Goal: Transaction & Acquisition: Purchase product/service

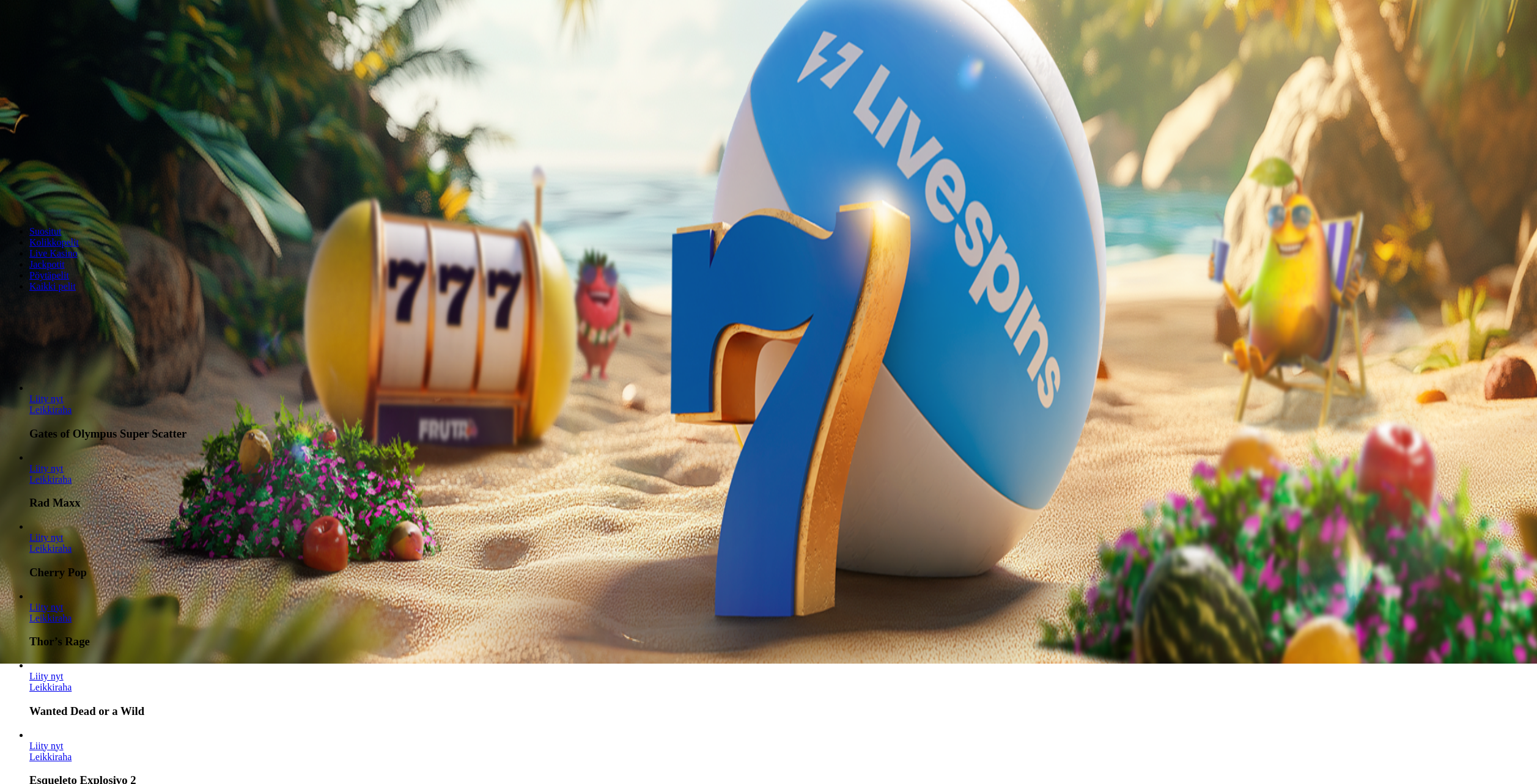
scroll to position [122, 0]
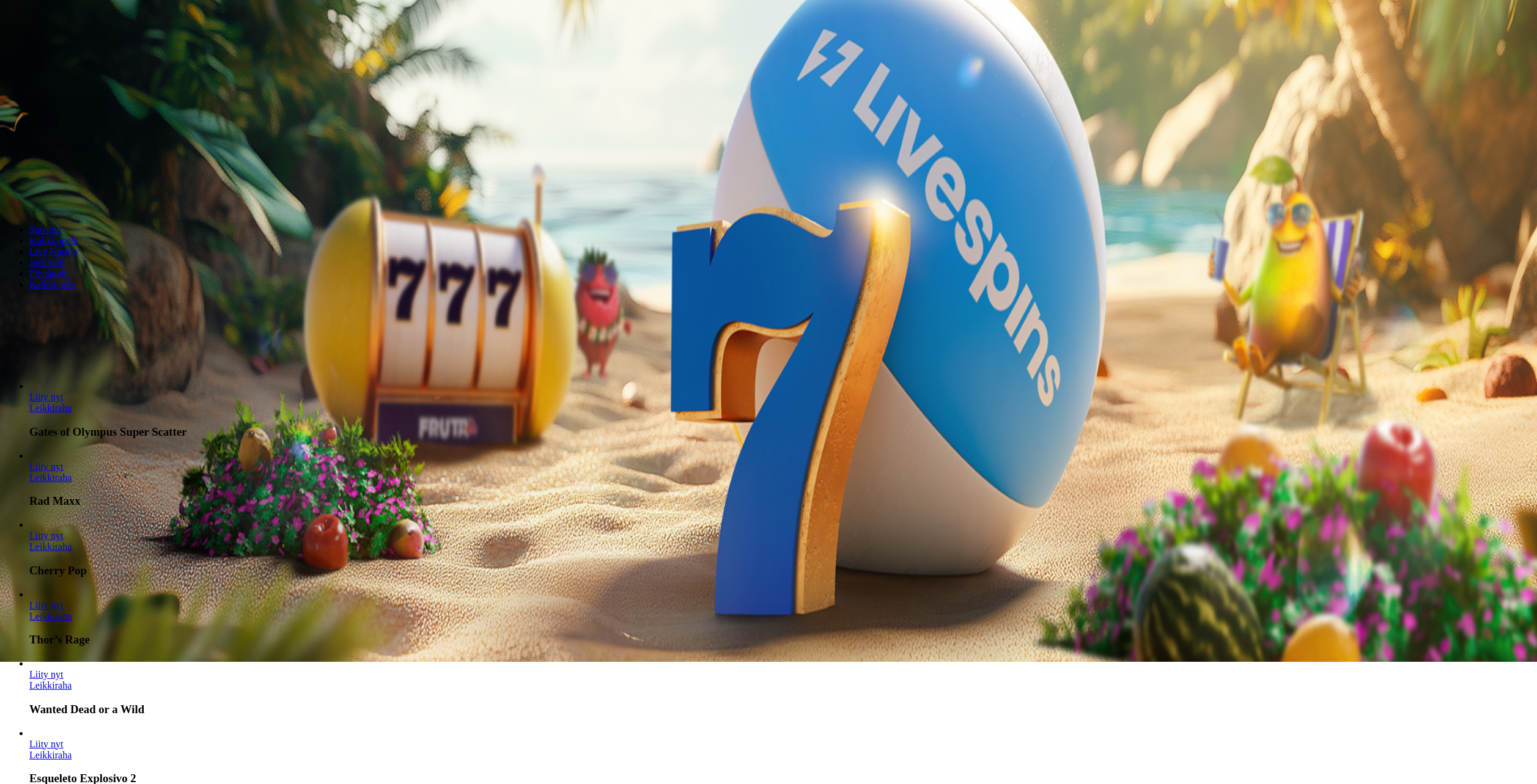
click at [91, 169] on input "***" at bounding box center [49, 162] width 87 height 12
type input "*"
type input "**"
click at [5, 191] on button "Talleta ja pelaa" at bounding box center [37, 197] width 64 height 13
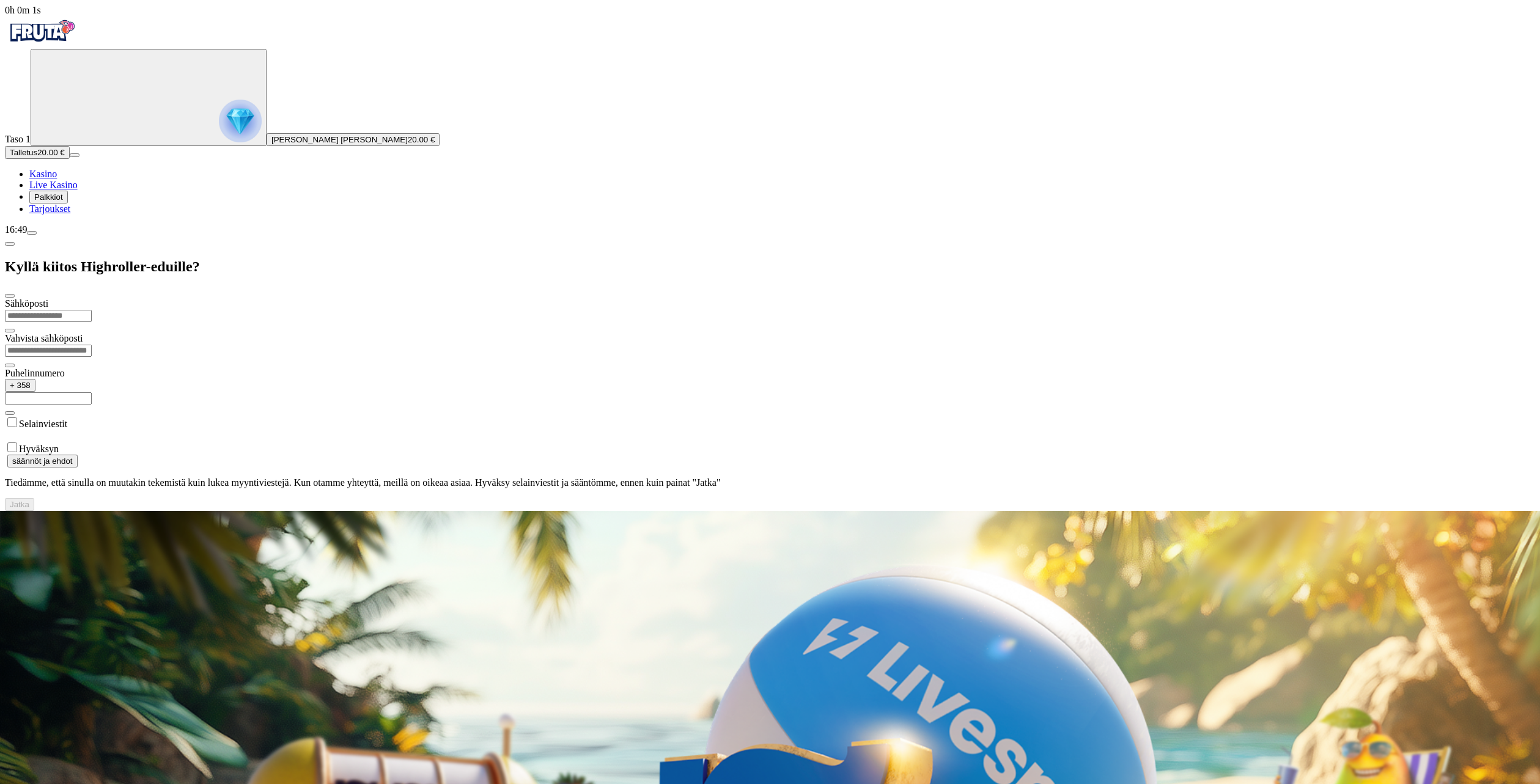
click at [91, 310] on input "email" at bounding box center [49, 316] width 87 height 12
type input "**********"
click at [91, 345] on input "email" at bounding box center [49, 351] width 87 height 12
type input "**********"
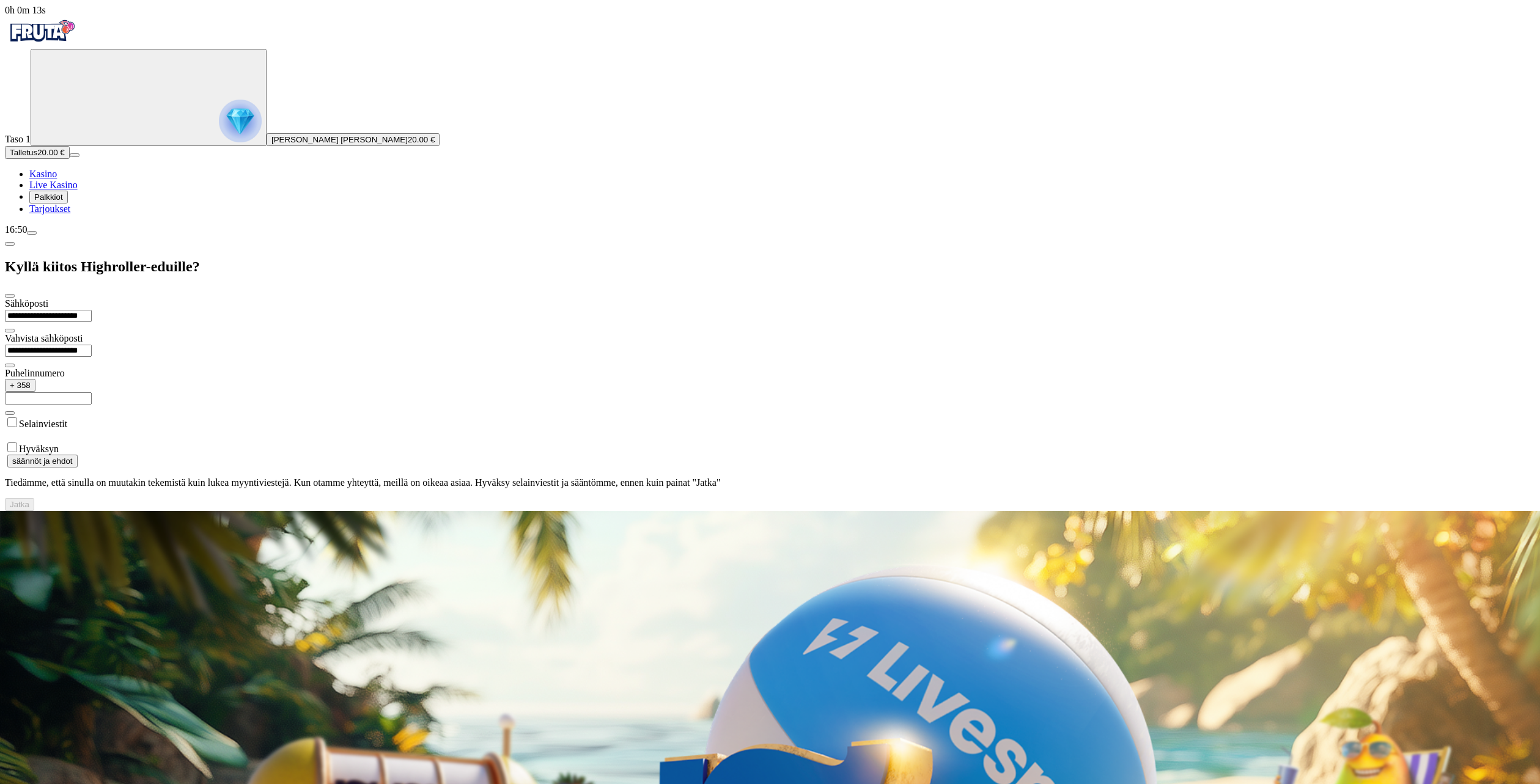
click at [91, 393] on input "text" at bounding box center [49, 398] width 87 height 12
type input "**********"
click at [59, 444] on label "Hyväksyn" at bounding box center [39, 449] width 40 height 11
click at [34, 498] on button "Jatka" at bounding box center [19, 505] width 29 height 13
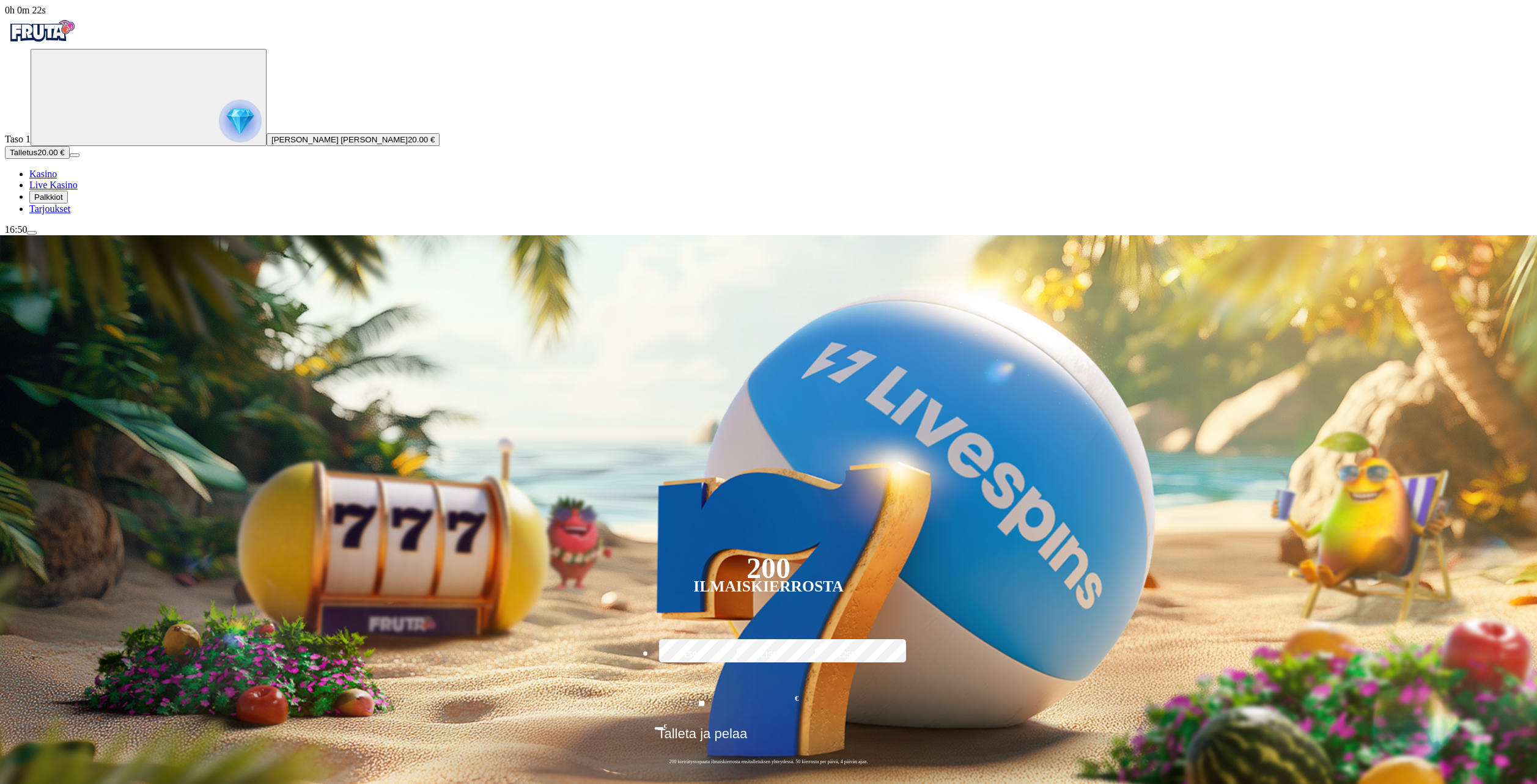
click at [70, 214] on ul "Kasino Live Kasino Palkkiot Tarjoukset" at bounding box center [768, 191] width 1527 height 46
click at [63, 202] on span "Palkkiot" at bounding box center [49, 197] width 29 height 9
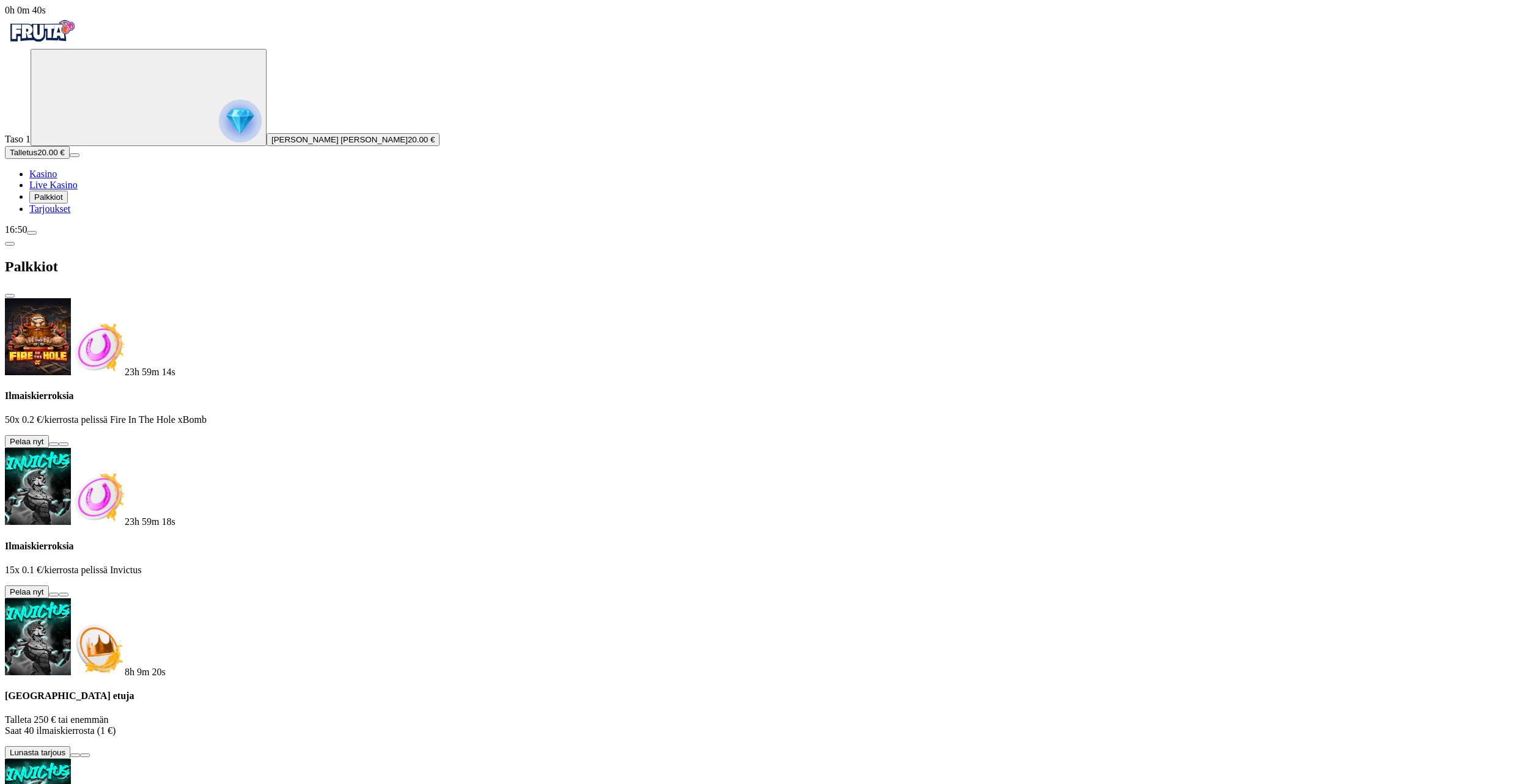
click at [59, 593] on button at bounding box center [54, 594] width 10 height 4
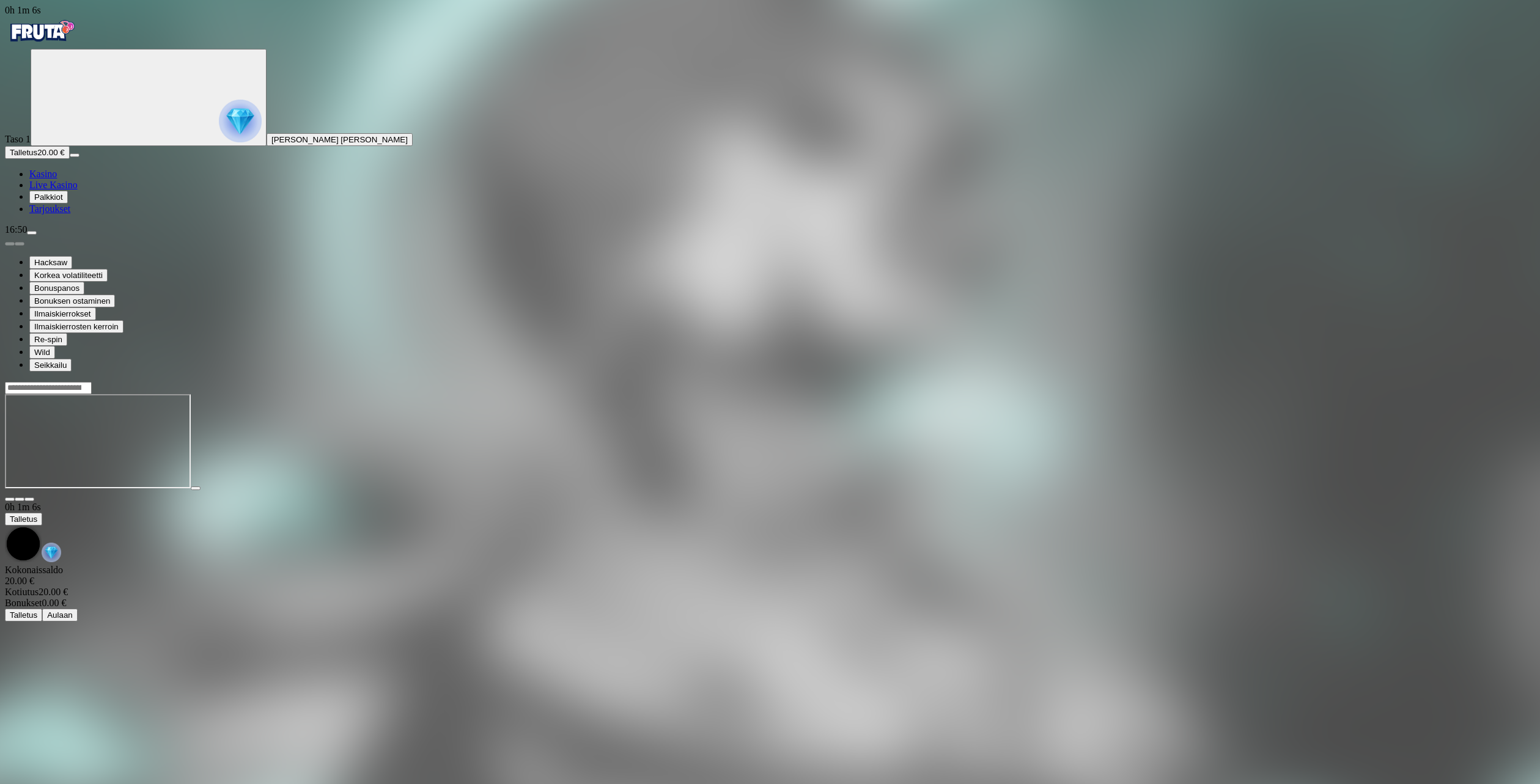
click at [63, 202] on span "Palkkiot" at bounding box center [49, 197] width 29 height 9
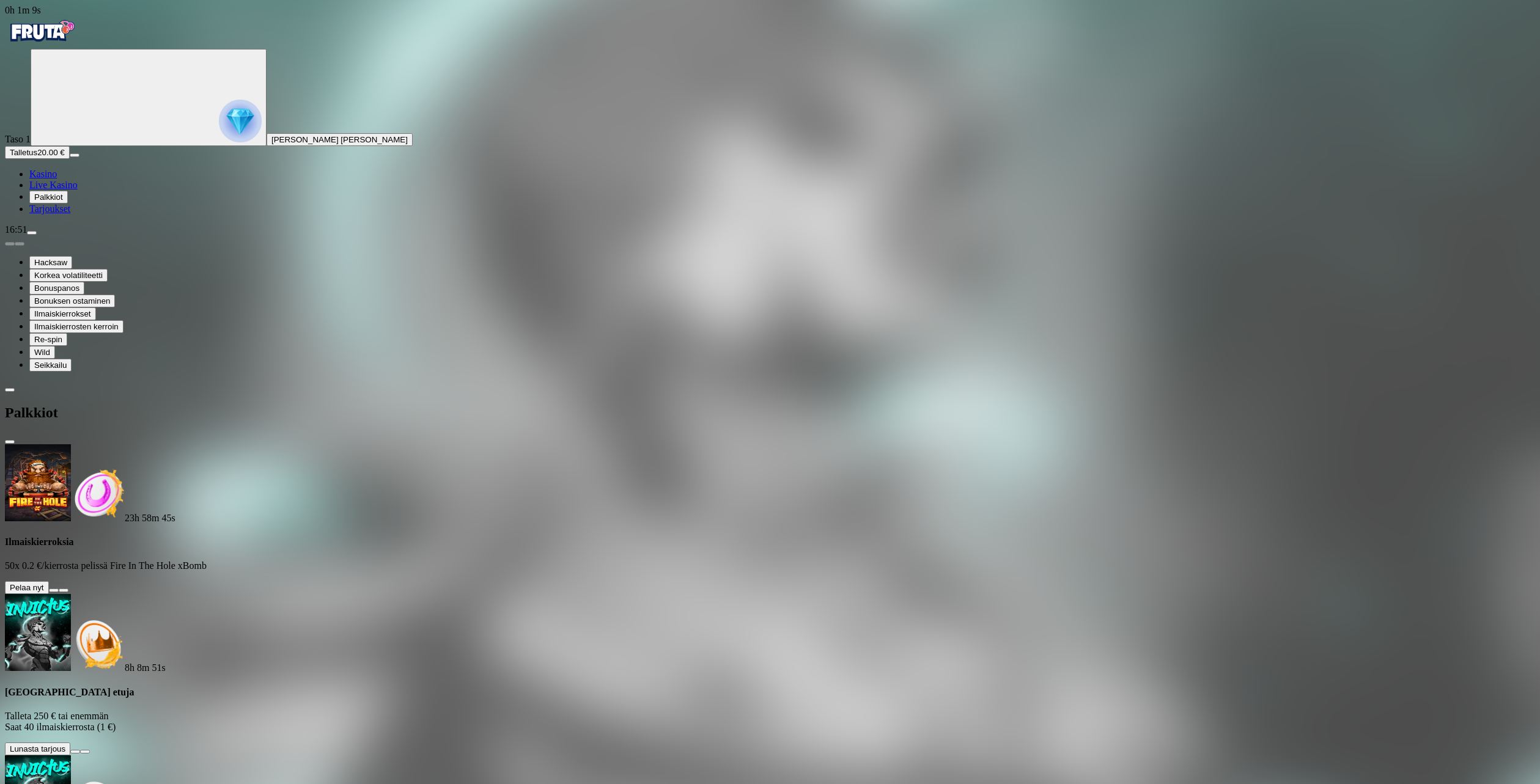
click at [59, 588] on button at bounding box center [54, 590] width 10 height 4
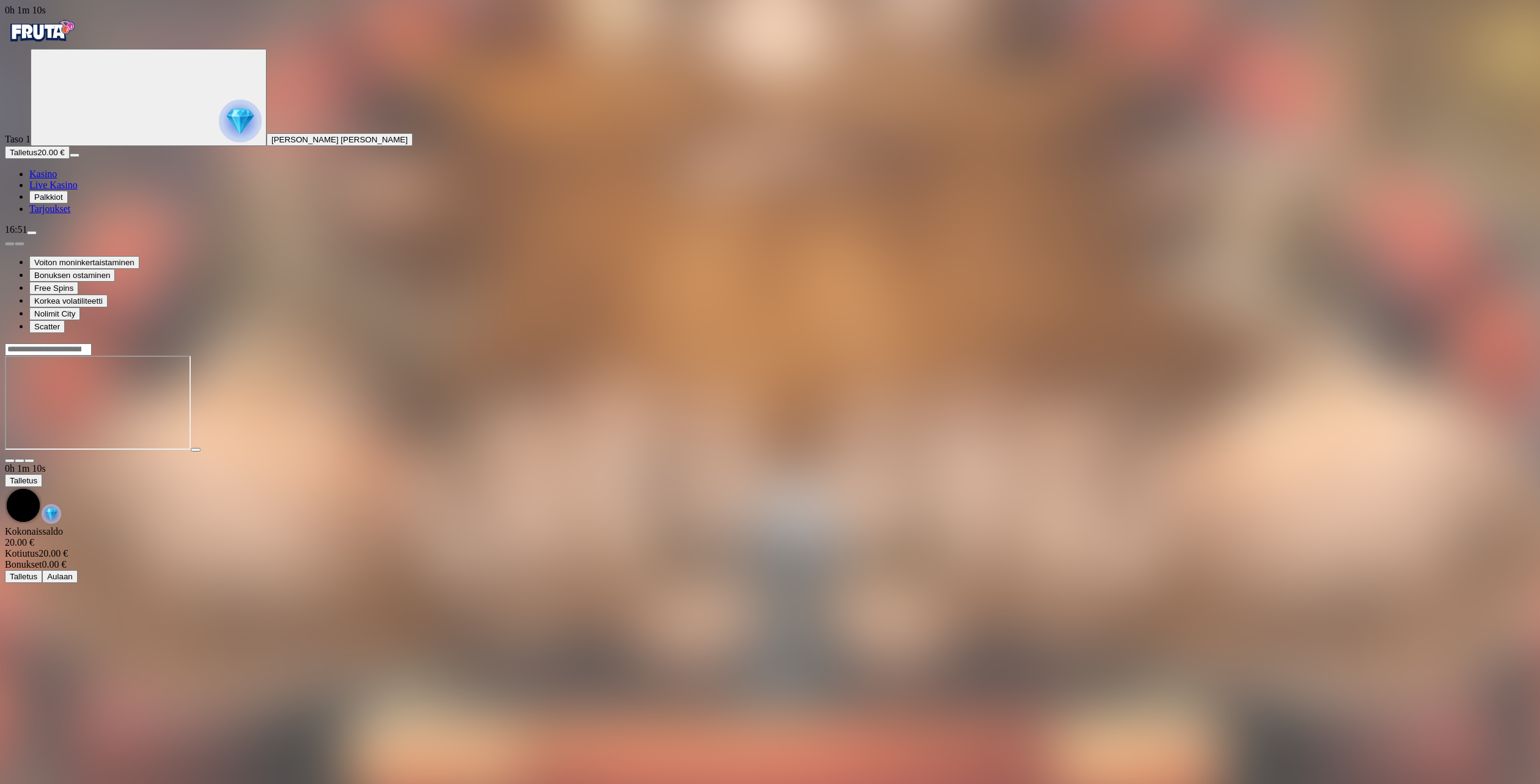
click at [68, 203] on button "Palkkiot" at bounding box center [49, 197] width 39 height 13
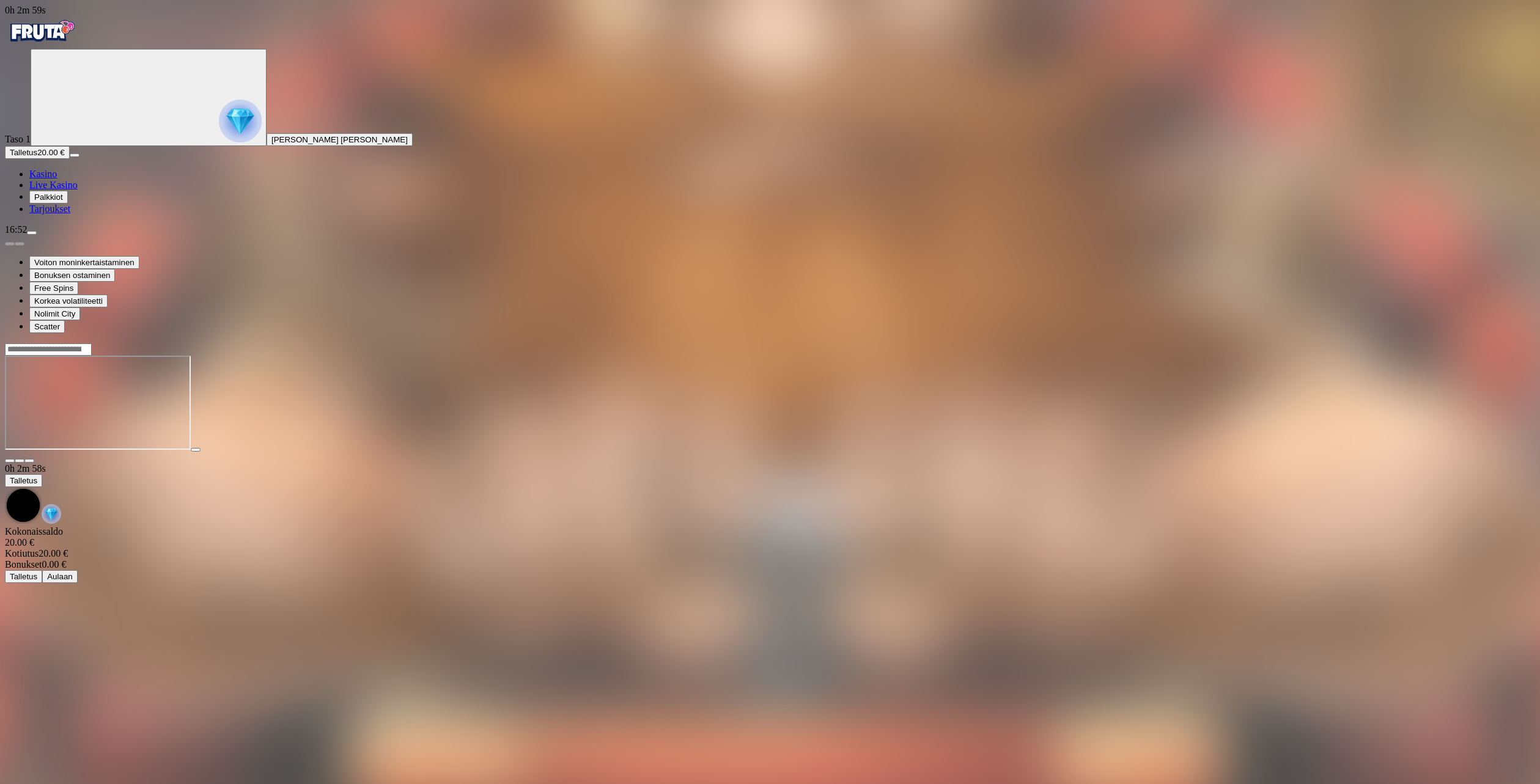
click at [63, 202] on span "Palkkiot" at bounding box center [49, 197] width 29 height 9
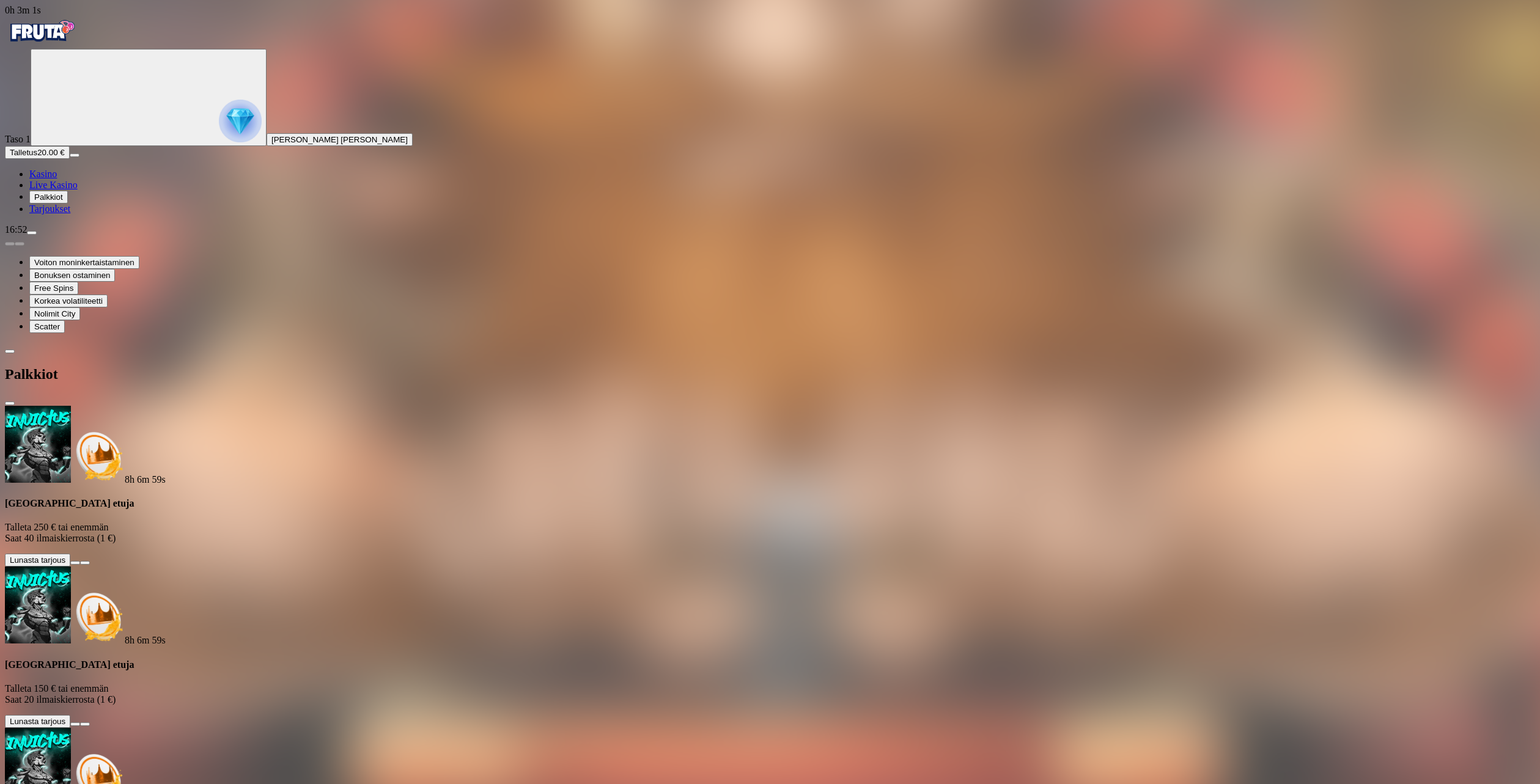
drag, startPoint x: 72, startPoint y: 23, endPoint x: 71, endPoint y: 31, distance: 8.1
click at [72, 23] on div "Primary" at bounding box center [770, 32] width 1531 height 33
click at [69, 40] on img "Primary" at bounding box center [41, 31] width 74 height 31
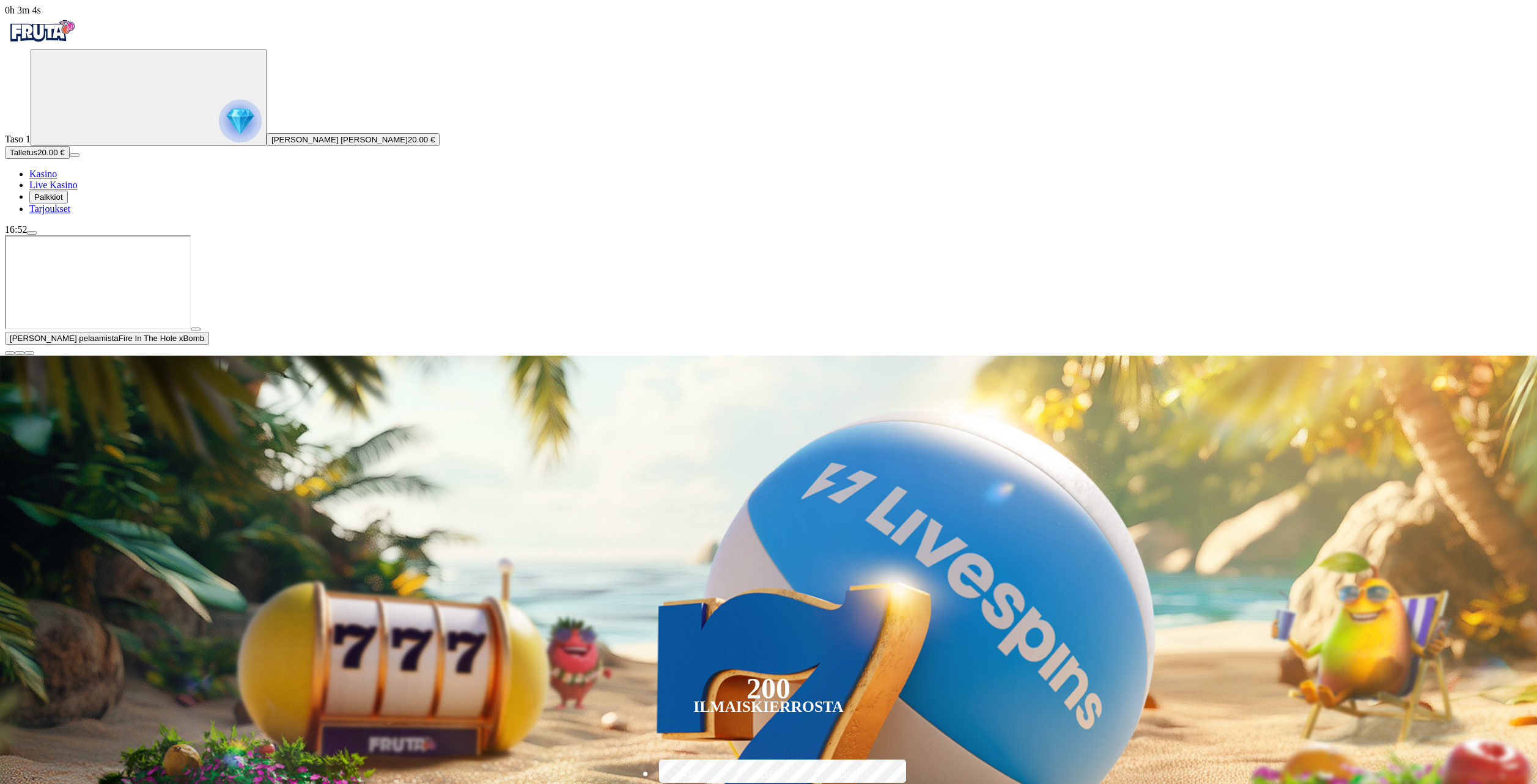
drag, startPoint x: 1518, startPoint y: 665, endPoint x: 1513, endPoint y: 652, distance: 13.9
click at [10, 353] on span "close icon" at bounding box center [10, 353] width 0 height 0
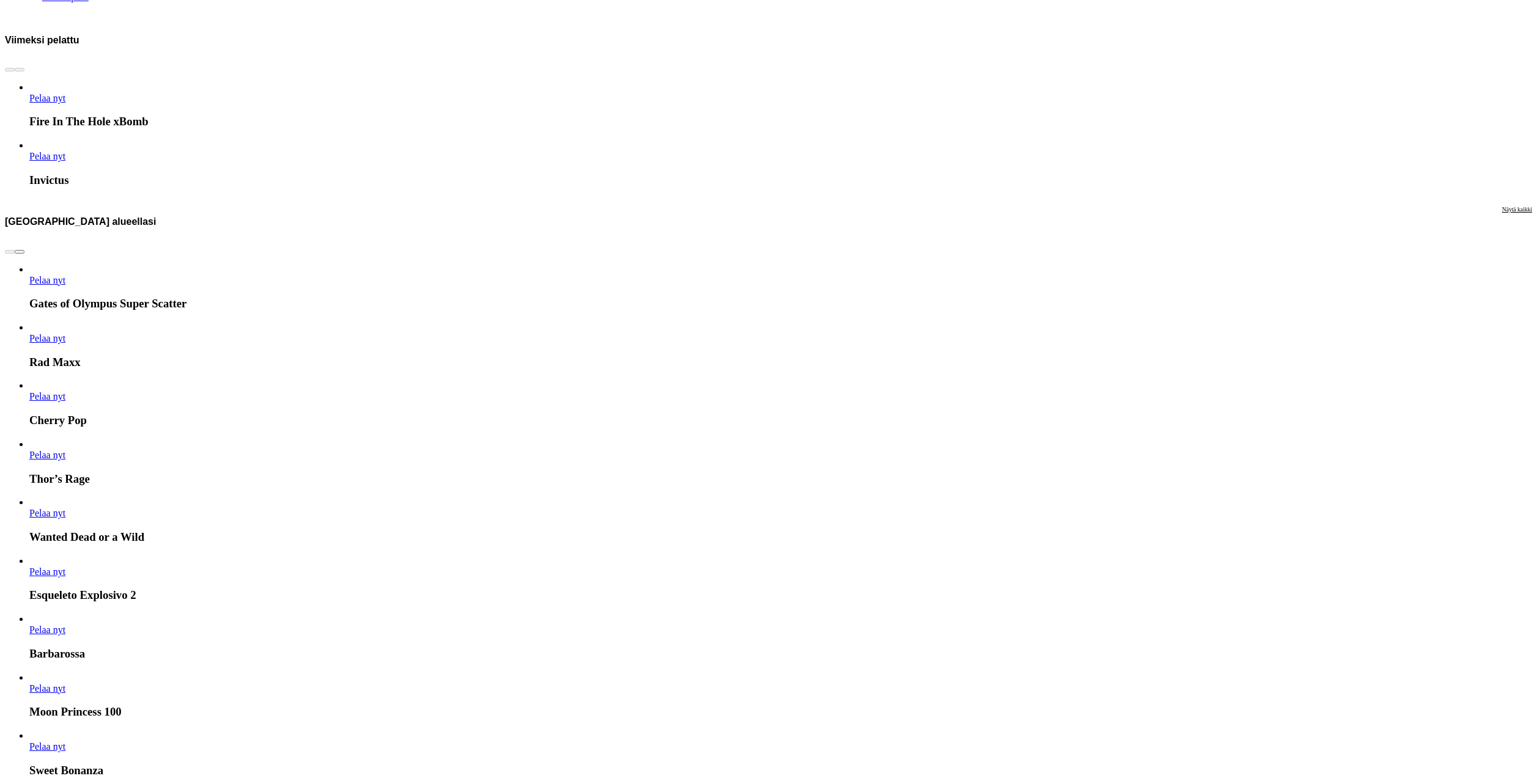
scroll to position [611, 0]
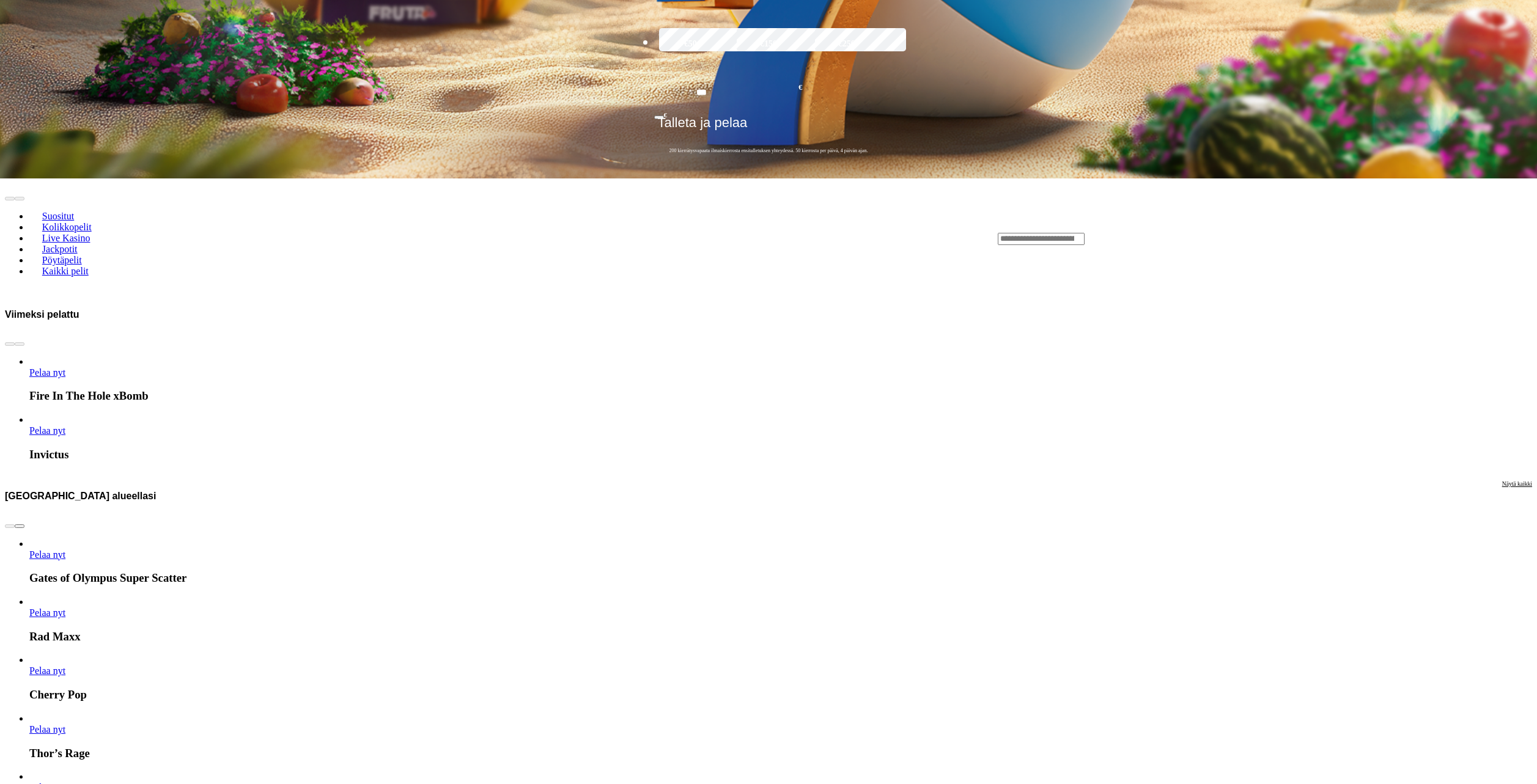
click at [29, 561] on link "Gates of Olympus Super Scatter" at bounding box center [29, 561] width 0 height 0
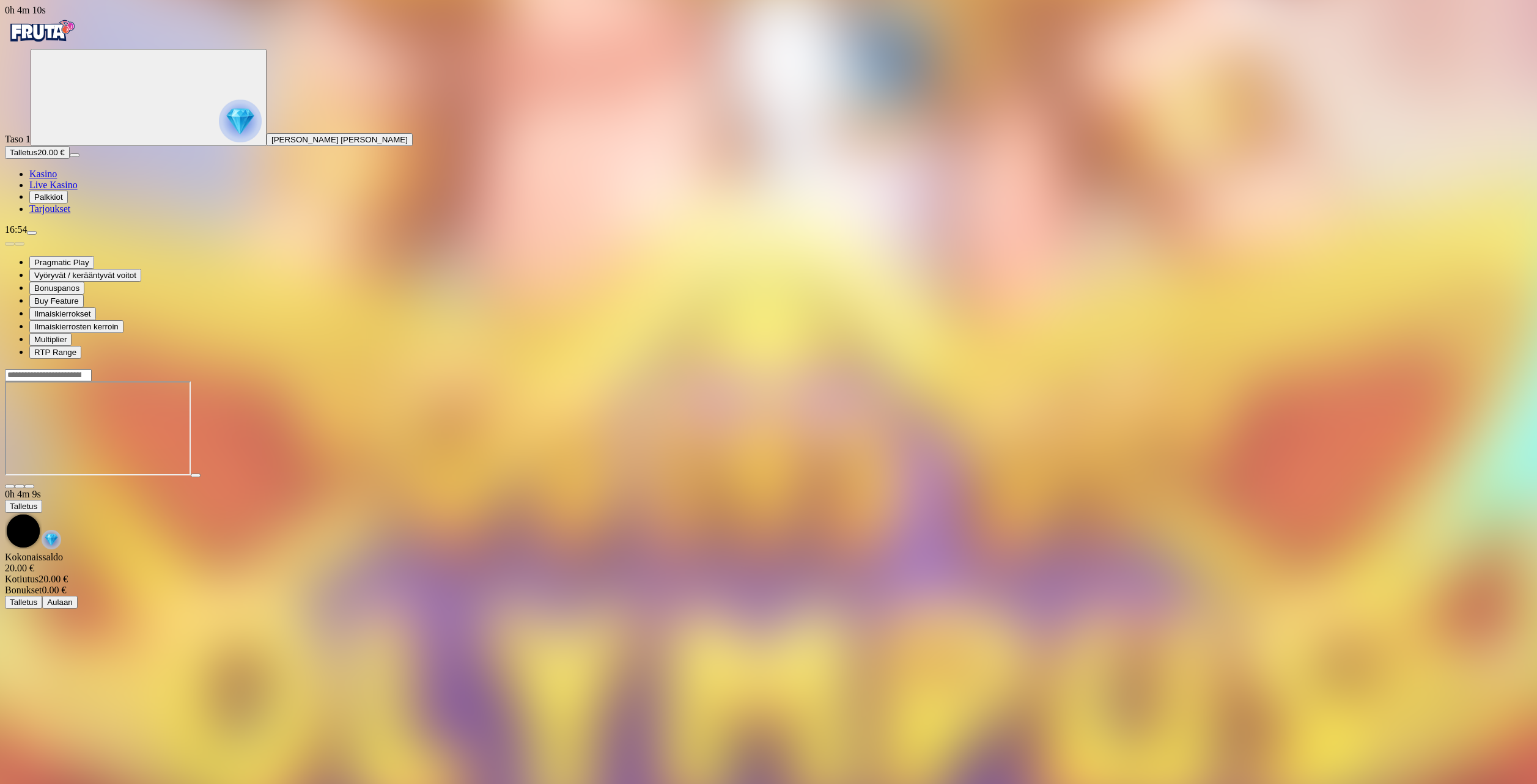
click at [29, 486] on span "fullscreen icon" at bounding box center [29, 486] width 0 height 0
click at [46, 36] on img "Primary" at bounding box center [41, 31] width 74 height 31
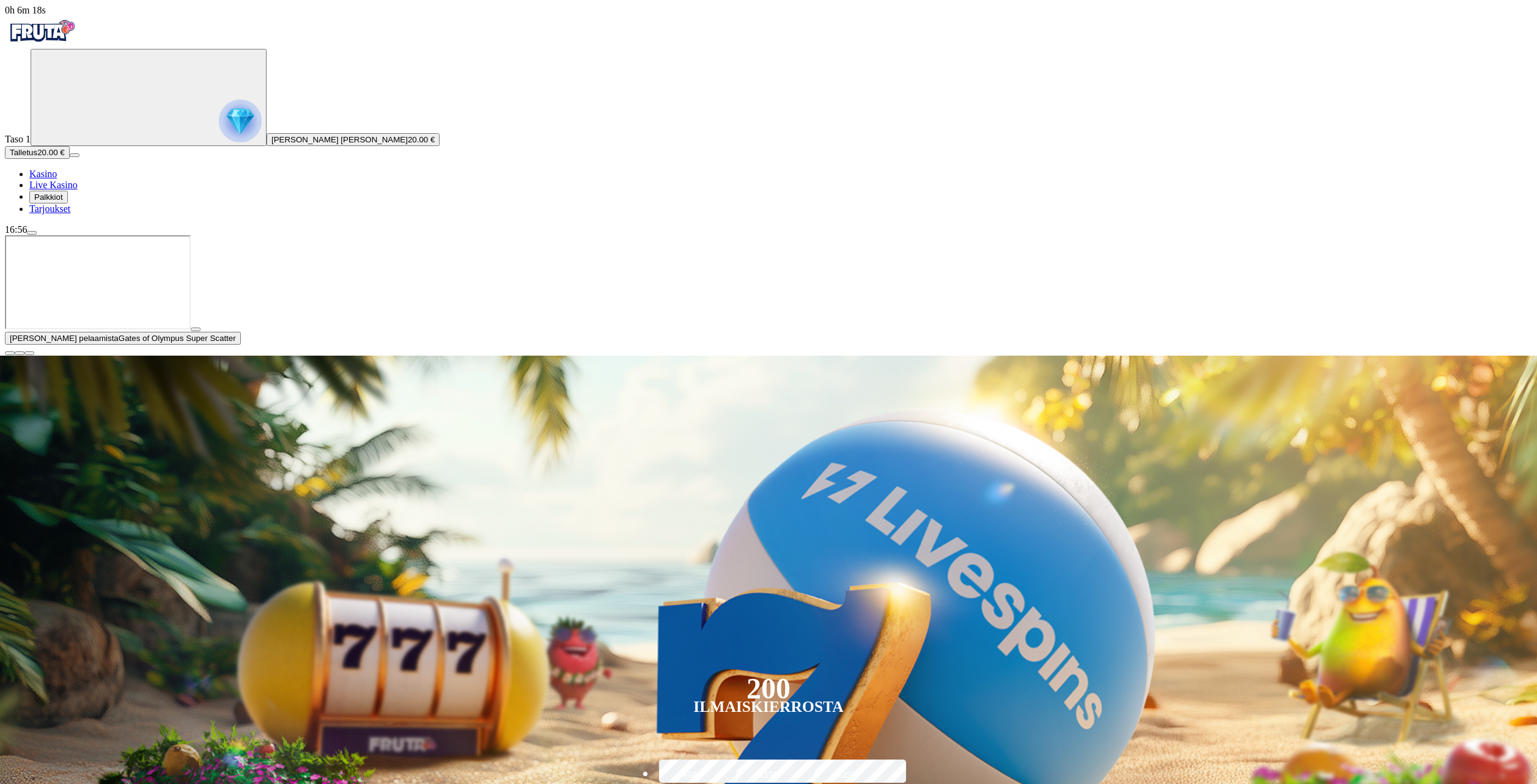
click at [10, 353] on span "close icon" at bounding box center [10, 353] width 0 height 0
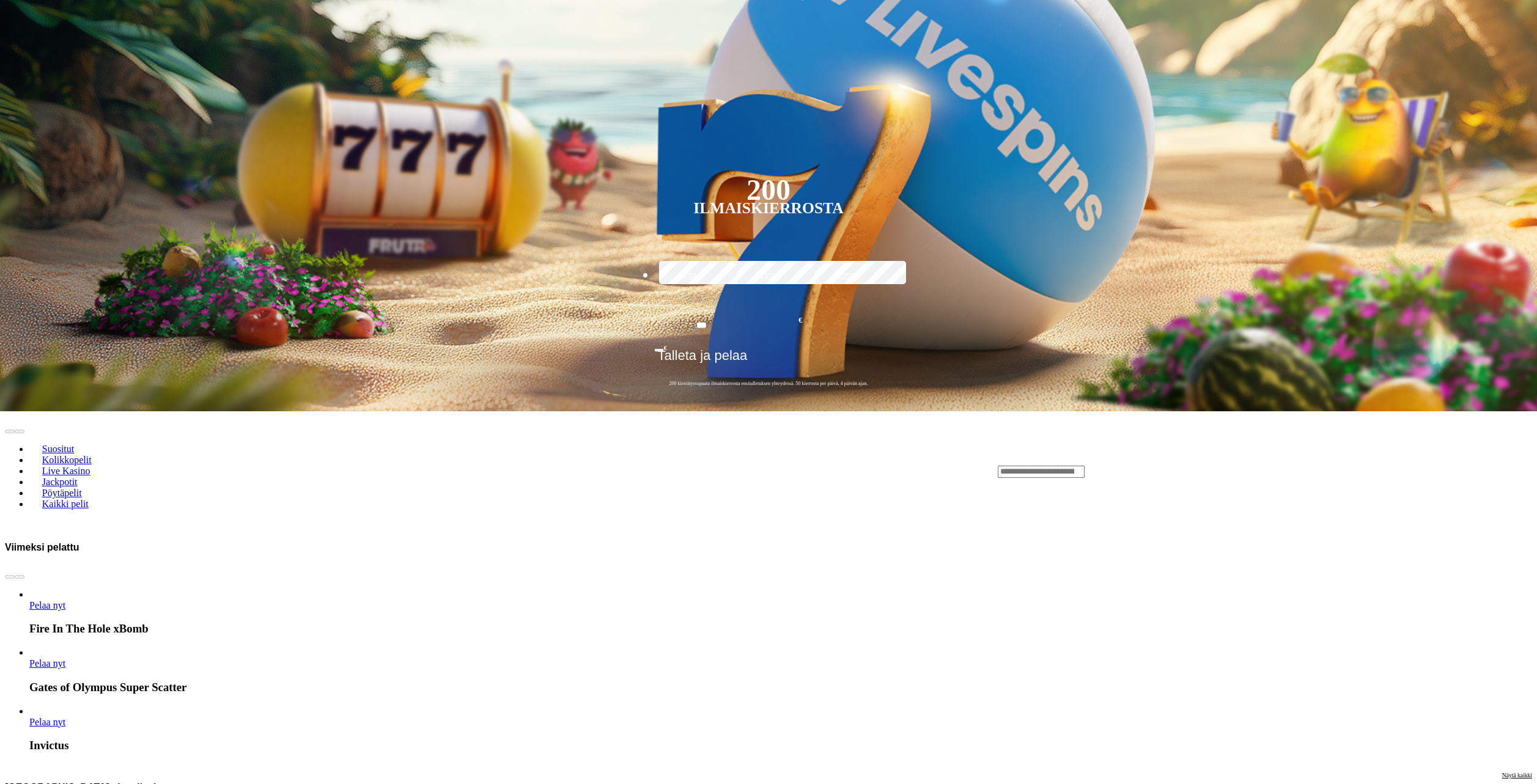
scroll to position [306, 0]
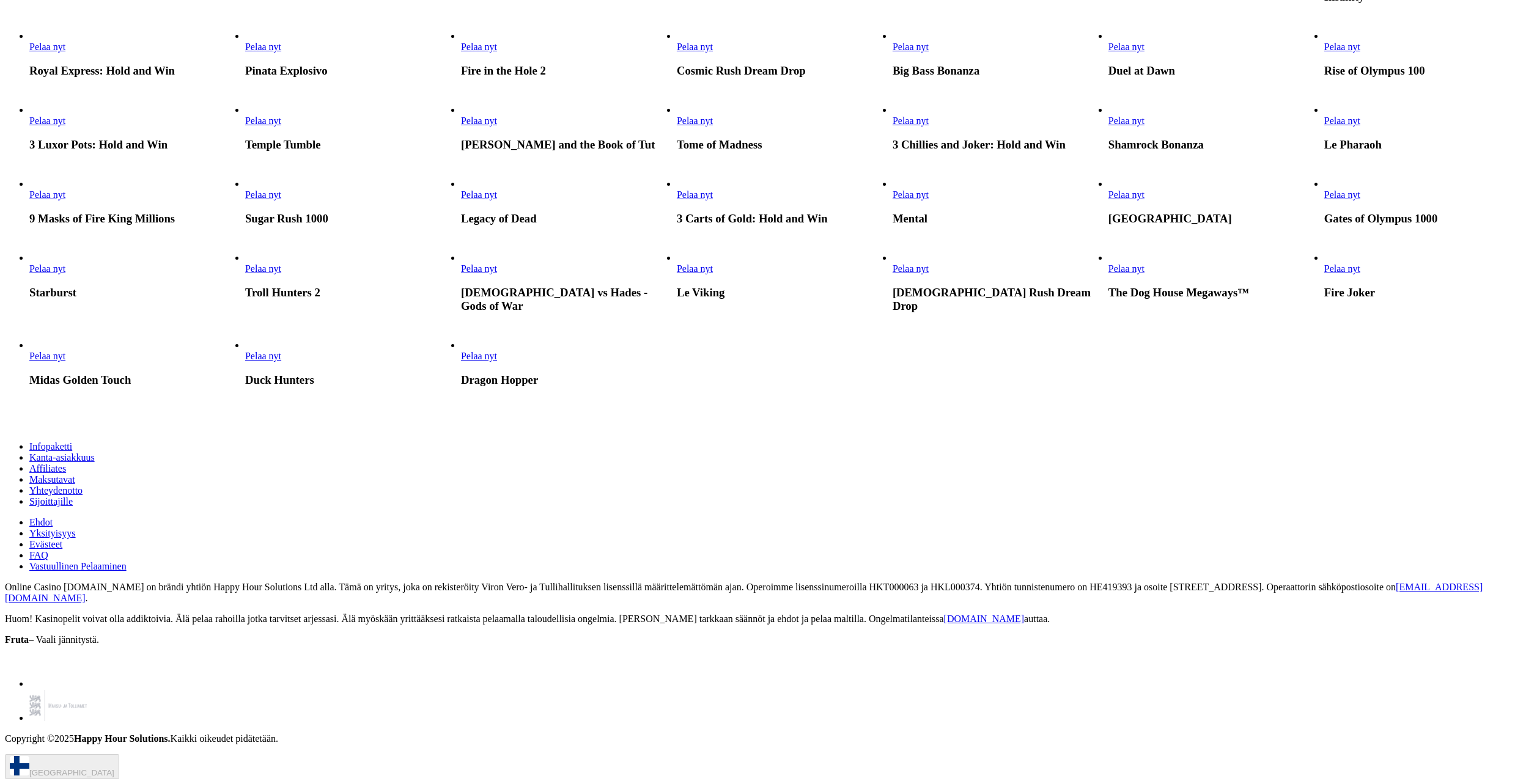
scroll to position [978, 0]
click at [1361, 126] on link "Pelaa nyt" at bounding box center [1342, 121] width 36 height 11
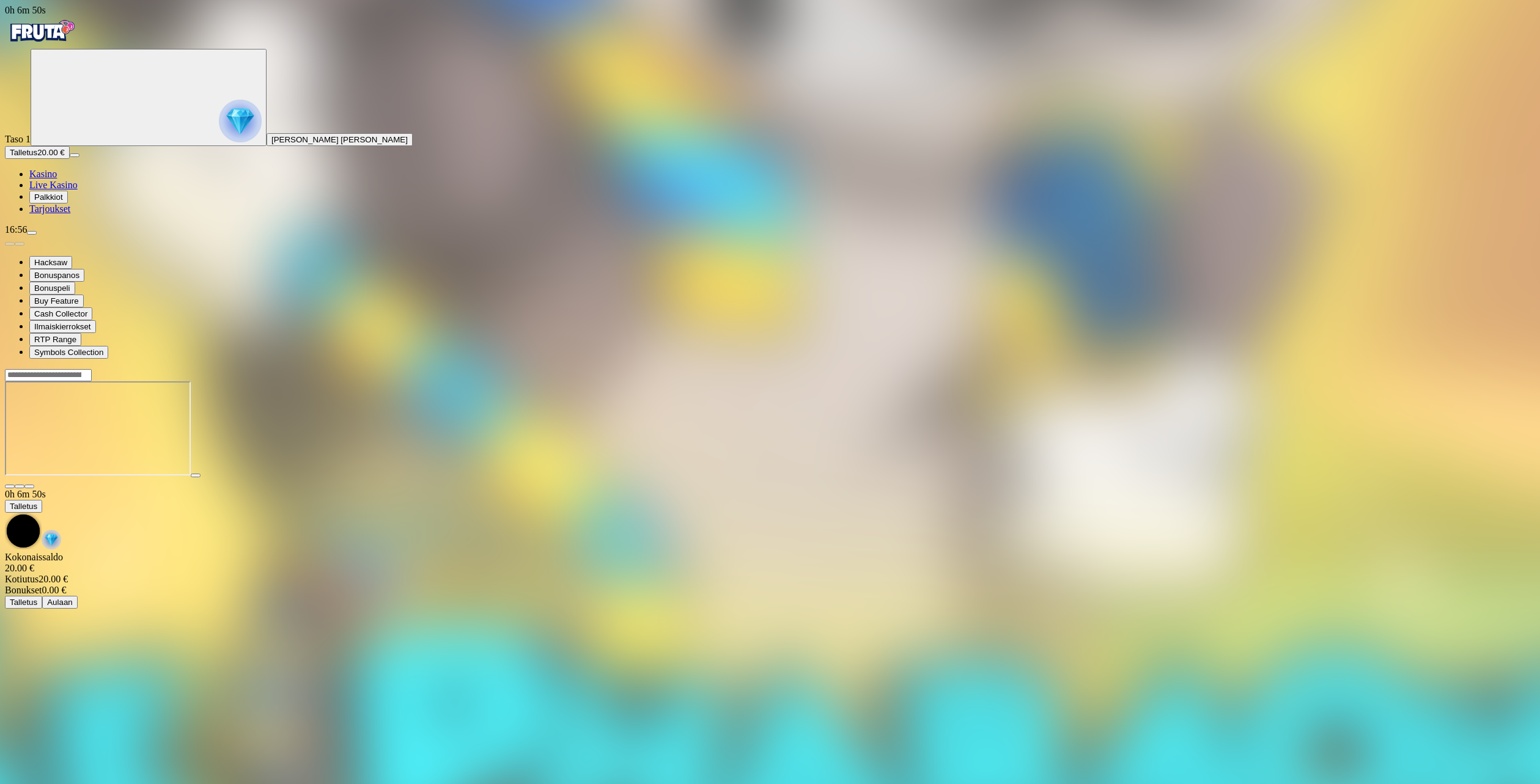
click at [29, 486] on span "fullscreen icon" at bounding box center [29, 486] width 0 height 0
click at [10, 486] on span "close icon" at bounding box center [10, 486] width 0 height 0
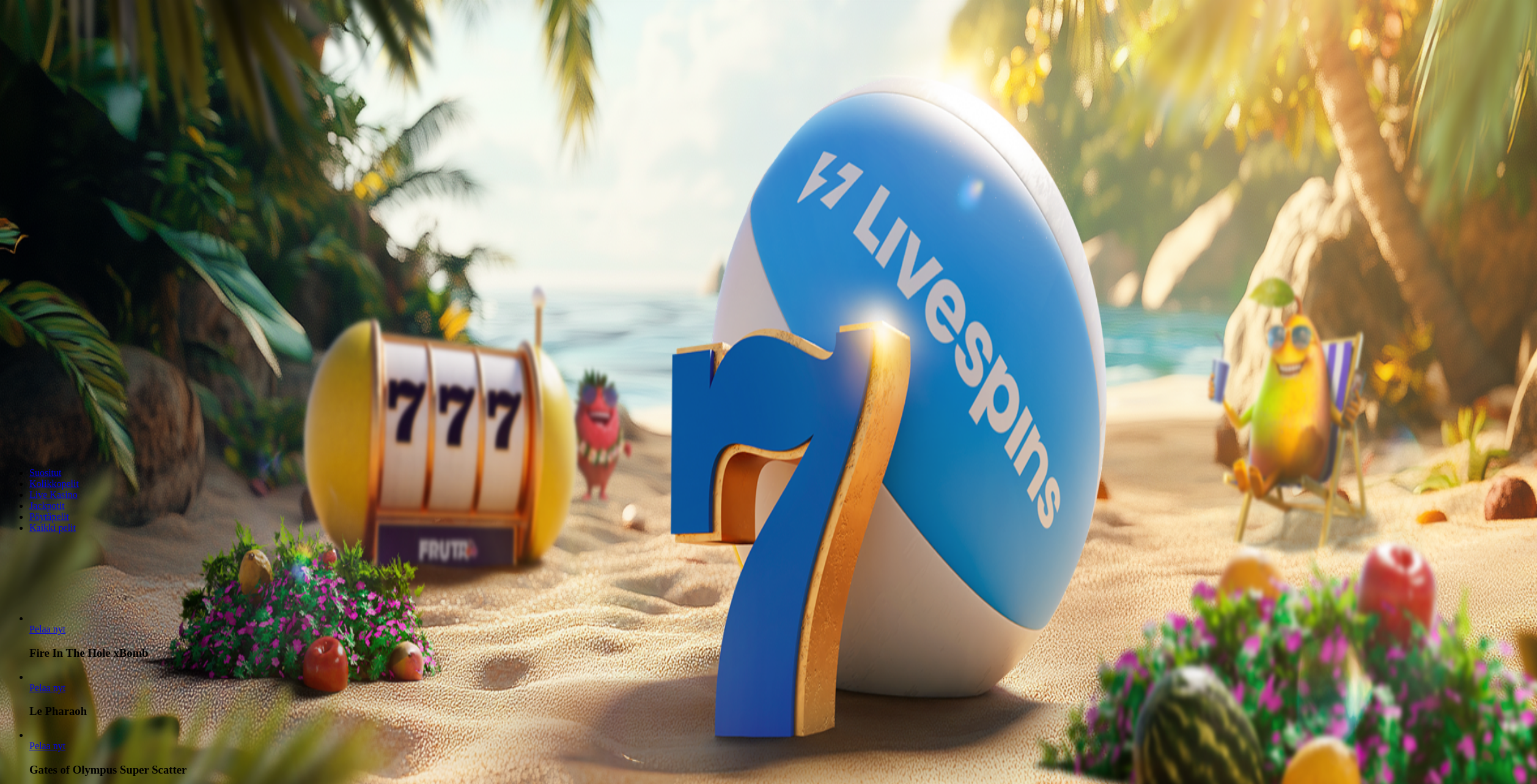
click at [219, 130] on img "Primary" at bounding box center [240, 121] width 43 height 43
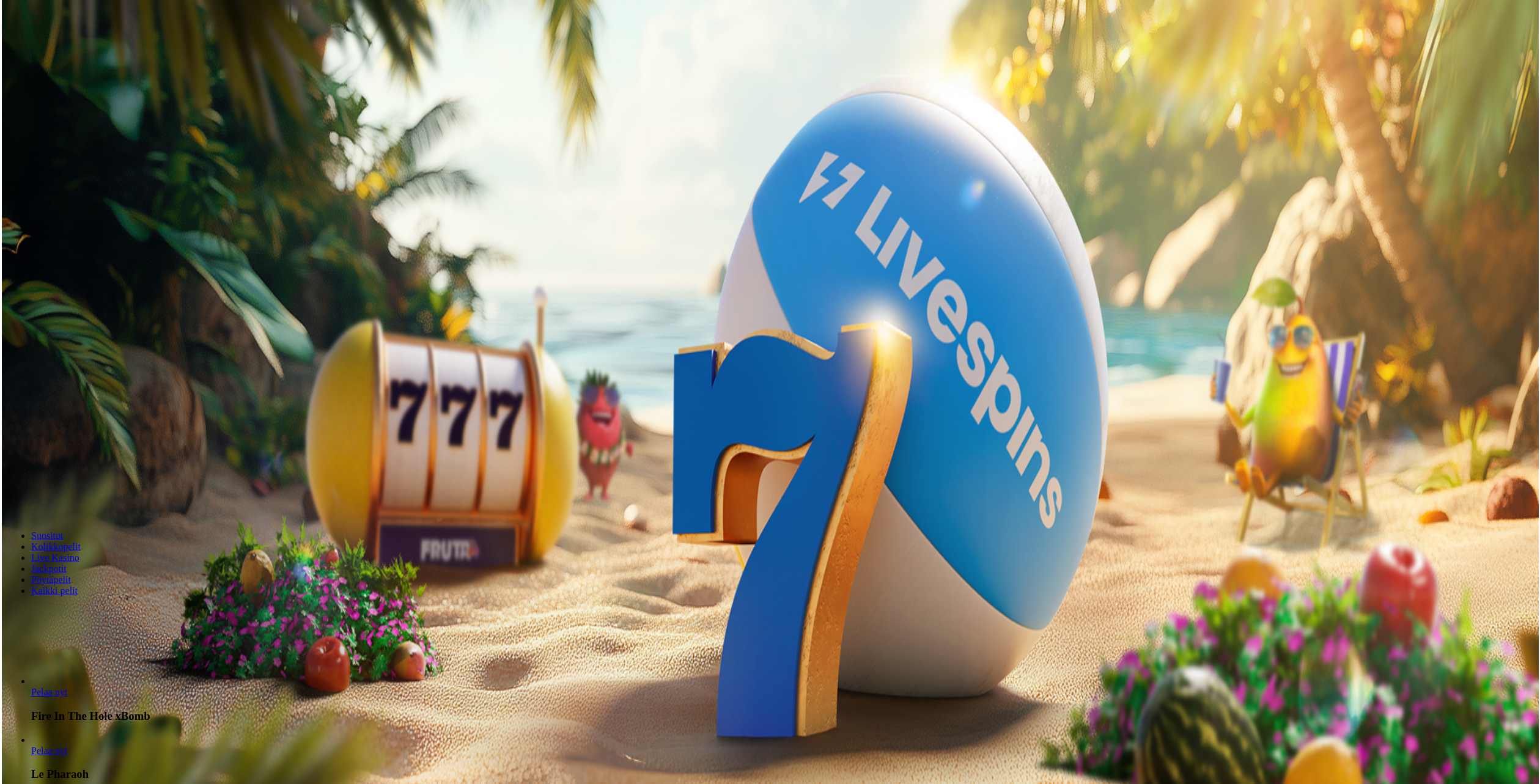
scroll to position [658, 0]
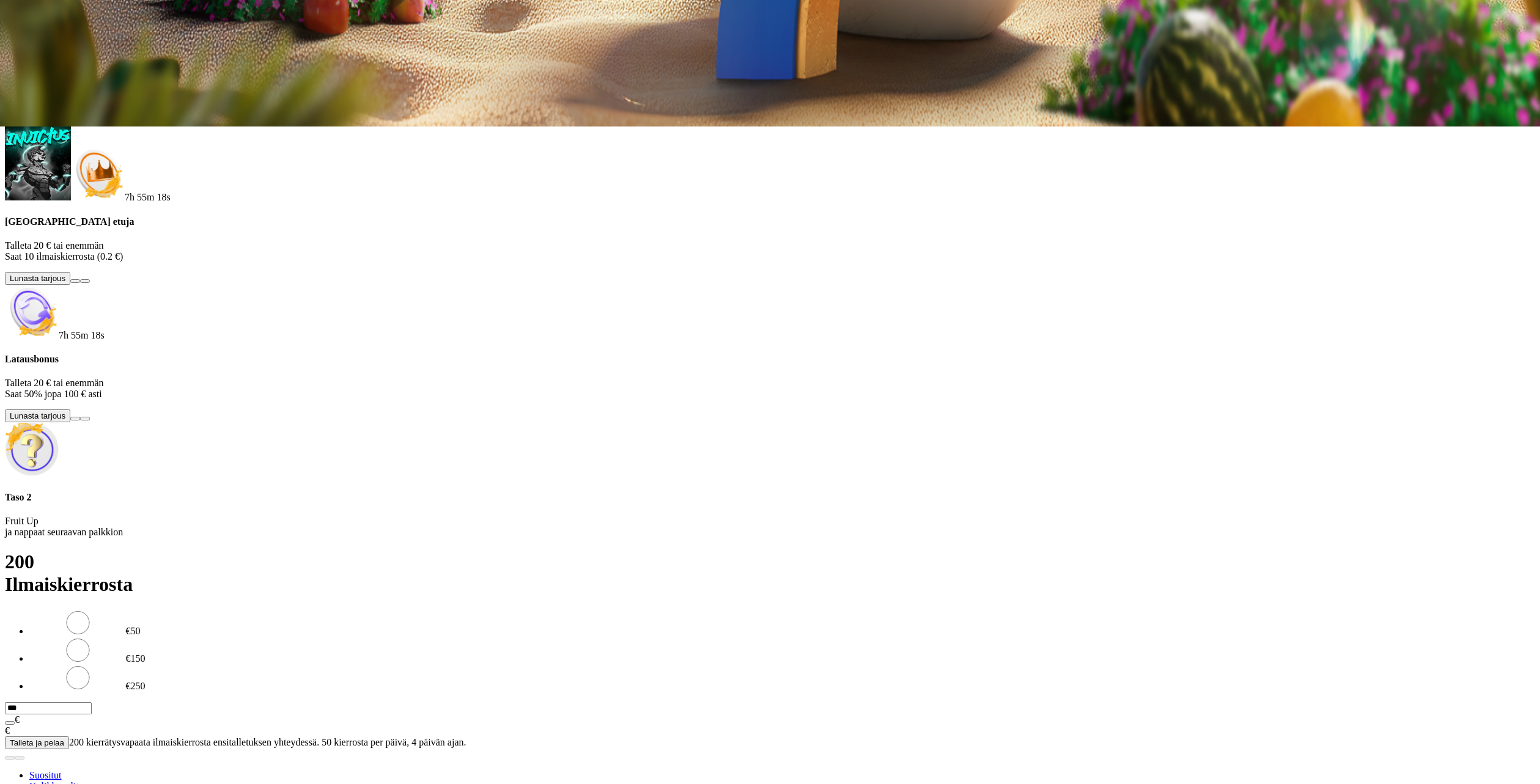
click at [256, 503] on h4 "Taso 2" at bounding box center [770, 497] width 1531 height 11
